Goal: Task Accomplishment & Management: Manage account settings

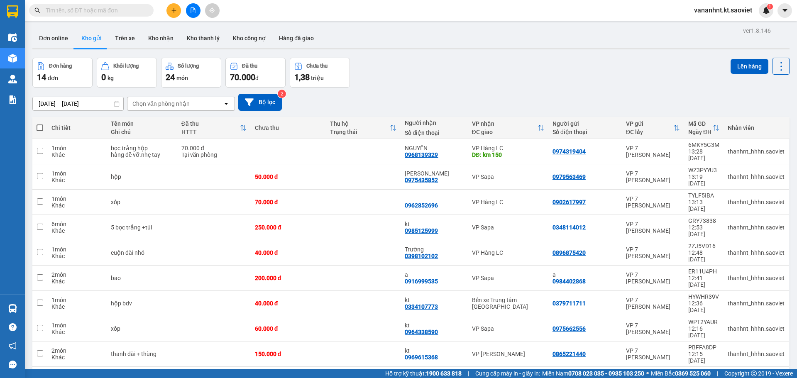
click at [78, 10] on input "text" at bounding box center [95, 10] width 98 height 9
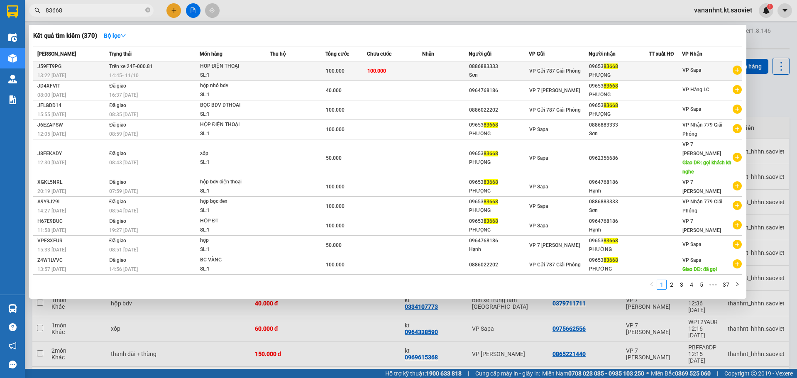
type input "83668"
click at [332, 72] on span "100.000" at bounding box center [335, 71] width 19 height 6
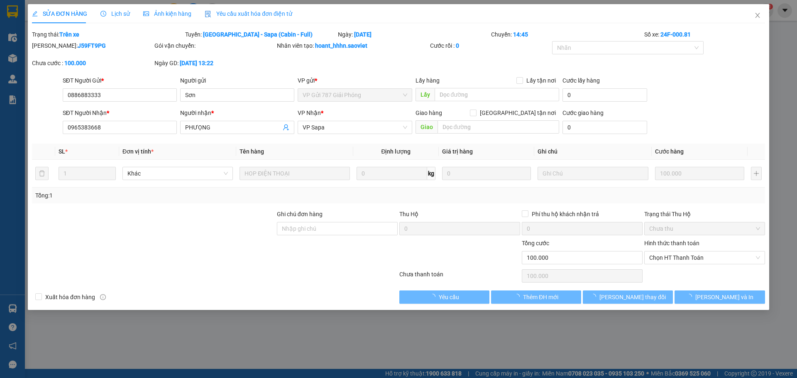
type input "0886883333"
type input "Sơn"
type input "0965383668"
type input "PHƯỌNG"
type input "0"
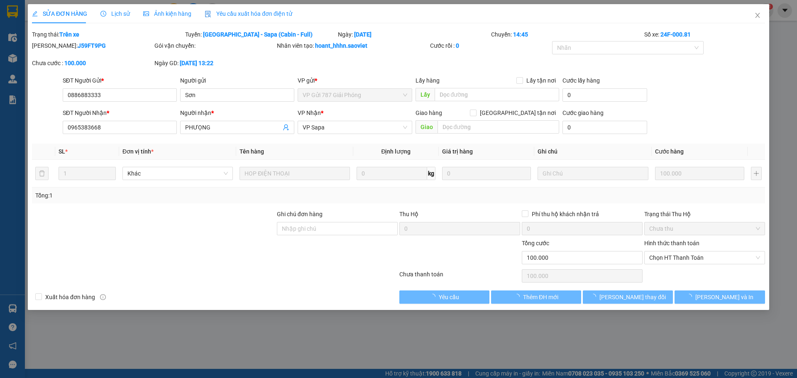
type input "100.000"
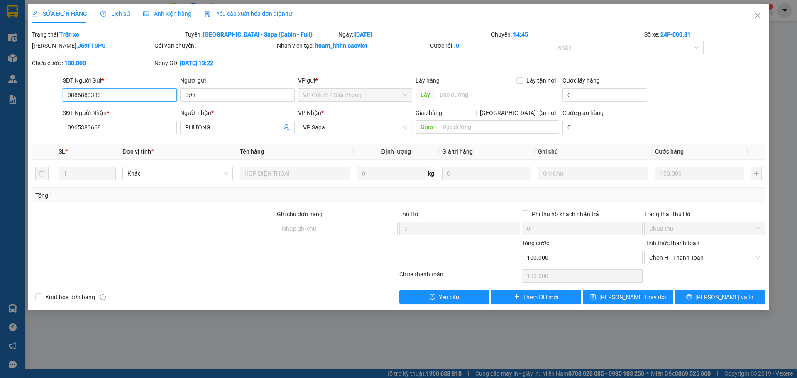
click at [332, 129] on span "VP Sapa" at bounding box center [355, 127] width 104 height 12
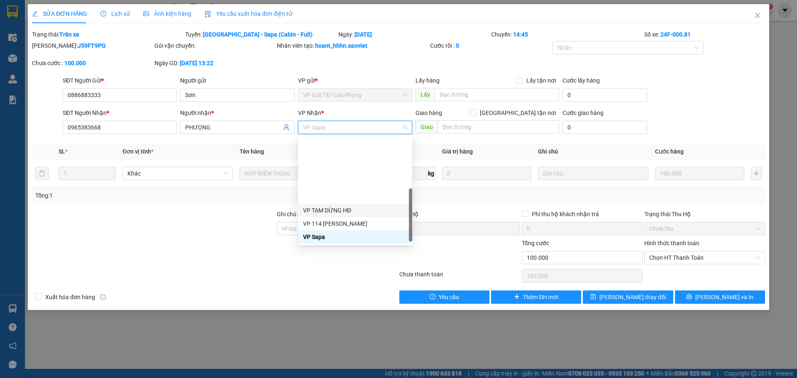
scroll to position [90, 0]
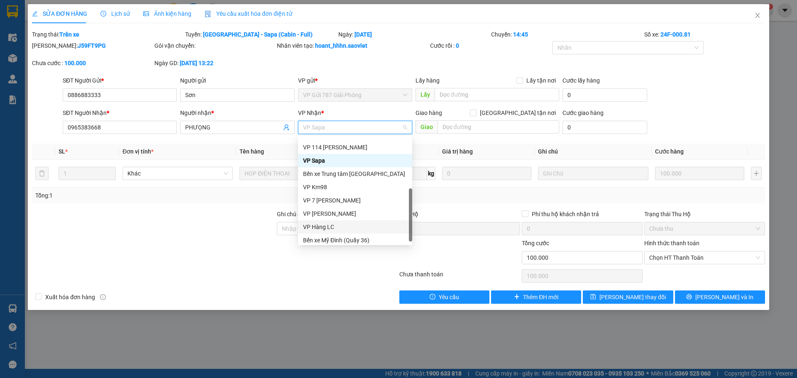
click at [330, 223] on div "VP Hàng LC" at bounding box center [355, 227] width 104 height 9
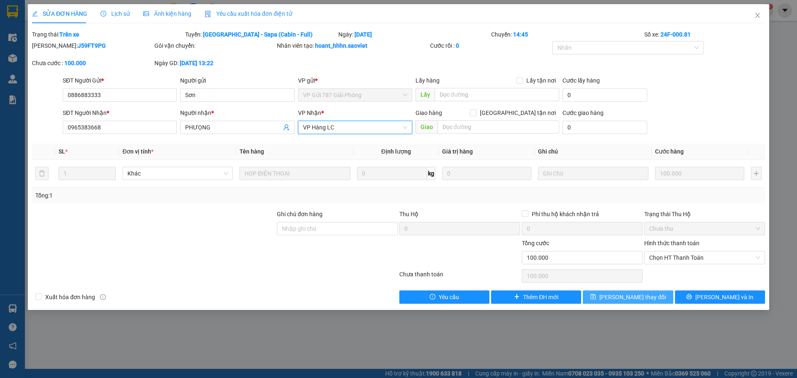
click at [656, 297] on button "[PERSON_NAME] thay đổi" at bounding box center [628, 297] width 90 height 13
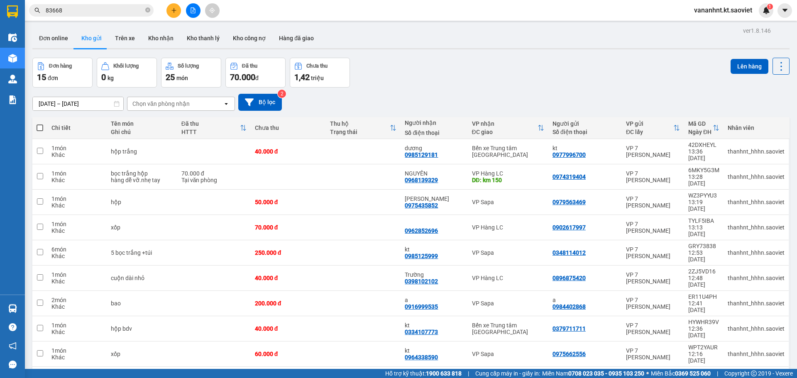
click at [756, 322] on span "100 / trang" at bounding box center [752, 321] width 30 height 8
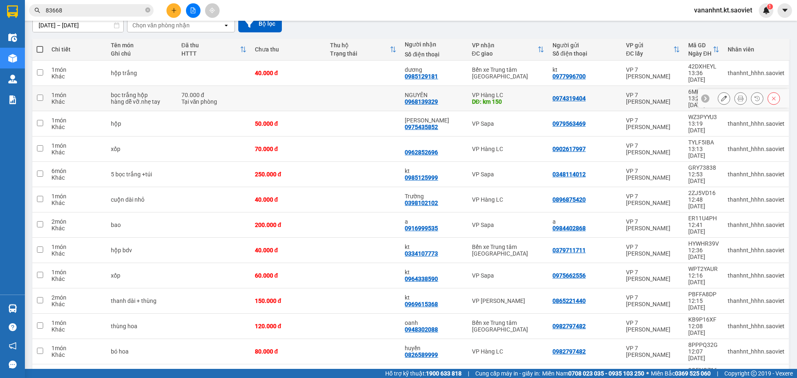
scroll to position [84, 0]
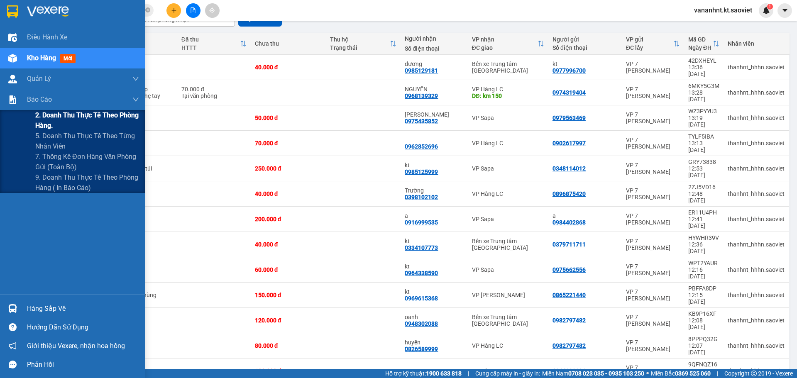
click at [53, 123] on span "2. Doanh thu thực tế theo phòng hàng." at bounding box center [87, 120] width 104 height 21
